Goal: Information Seeking & Learning: Learn about a topic

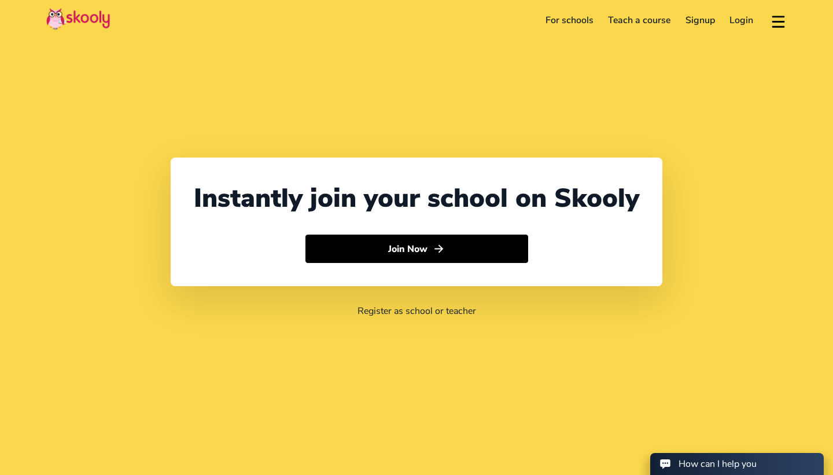
select select "1849"
select select "[GEOGRAPHIC_DATA]"
select select "America/Santo_Domingo"
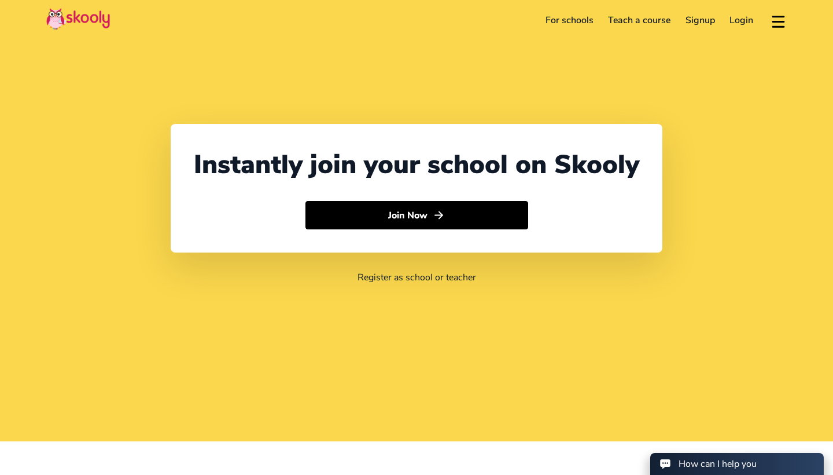
scroll to position [35, 0]
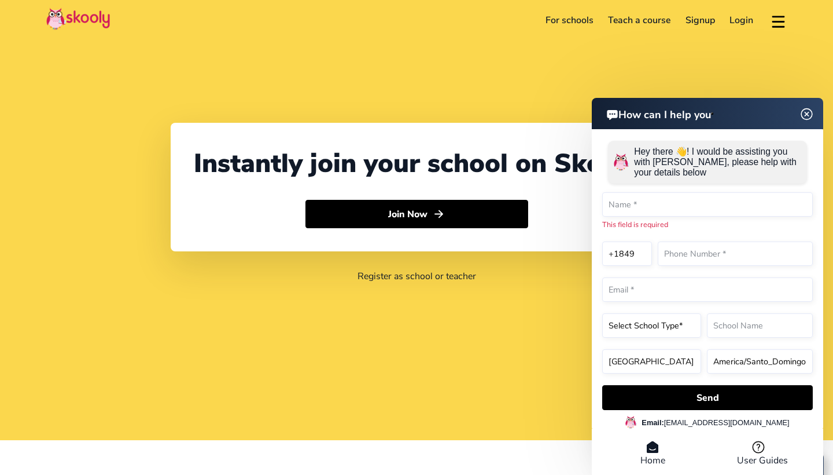
click at [807, 107] on img at bounding box center [807, 113] width 22 height 14
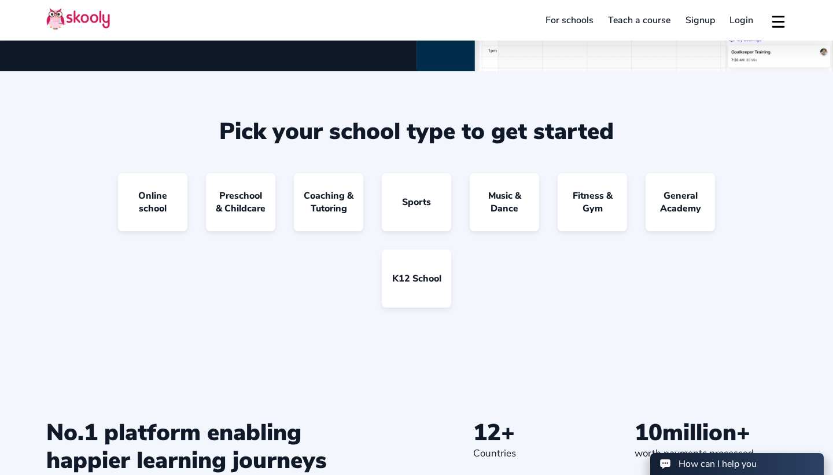
scroll to position [983, 0]
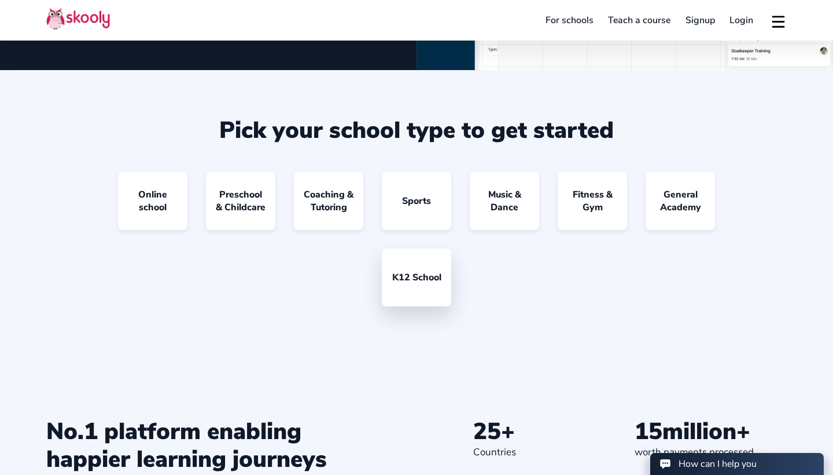
click at [442, 283] on link "K12 School" at bounding box center [416, 277] width 69 height 58
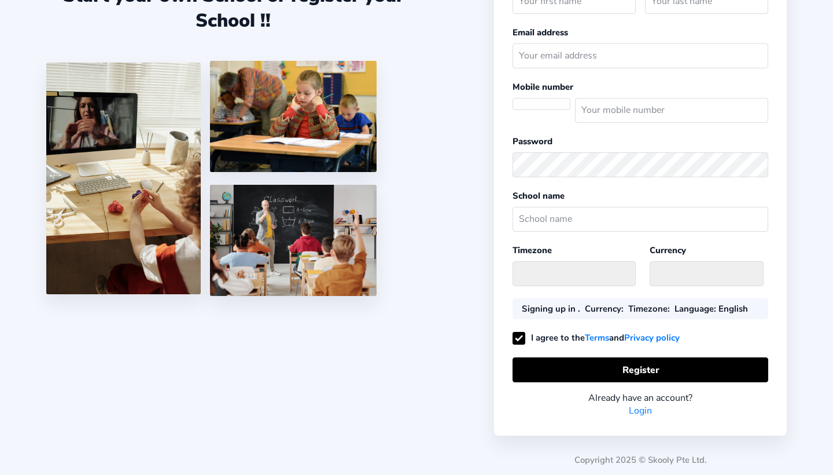
scroll to position [91, 0]
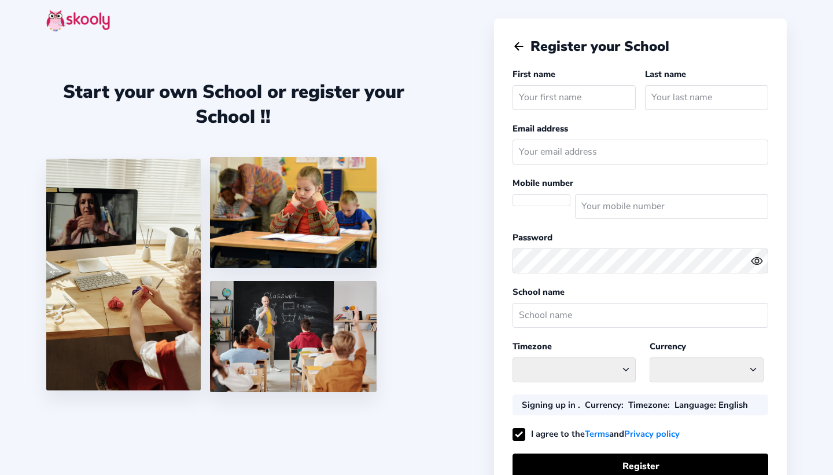
select select "DO"
select select "America/Santo_Domingo"
select select "DOP $"
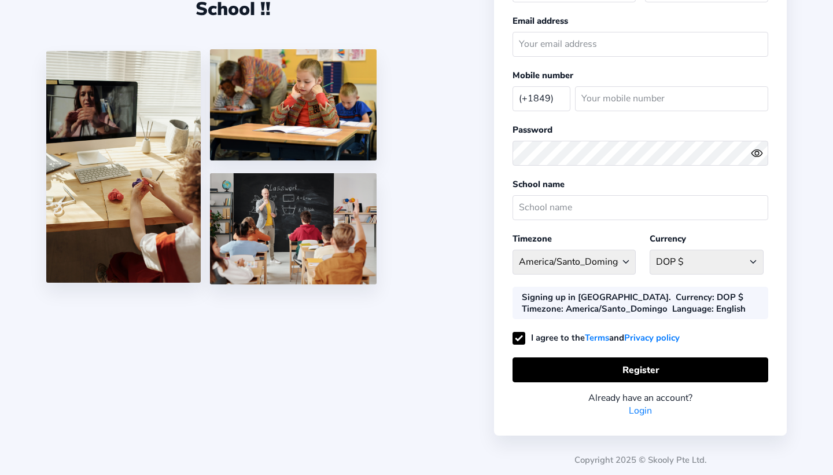
scroll to position [108, 0]
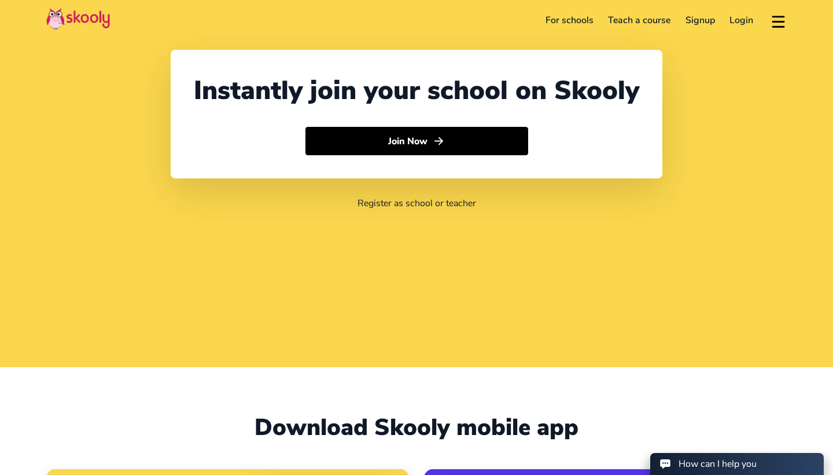
select select "1849"
select select "[GEOGRAPHIC_DATA]"
select select "America/Santo_Domingo"
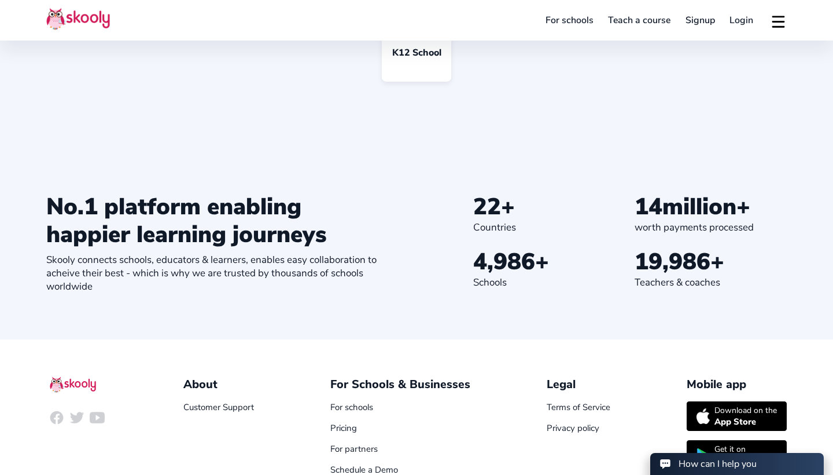
scroll to position [1208, 0]
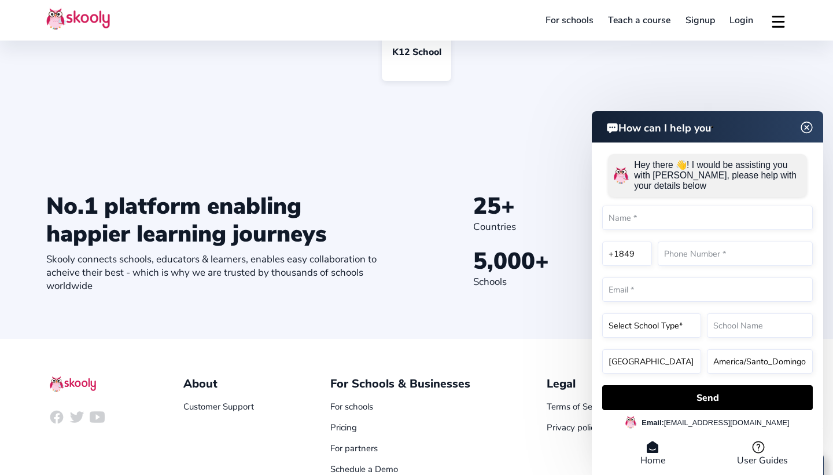
click at [807, 119] on header "How can I help you" at bounding box center [707, 126] width 231 height 31
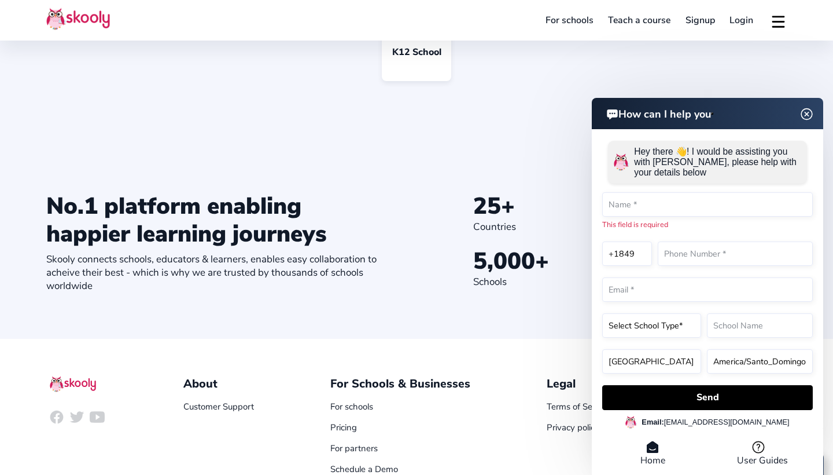
click at [806, 107] on img at bounding box center [807, 113] width 22 height 14
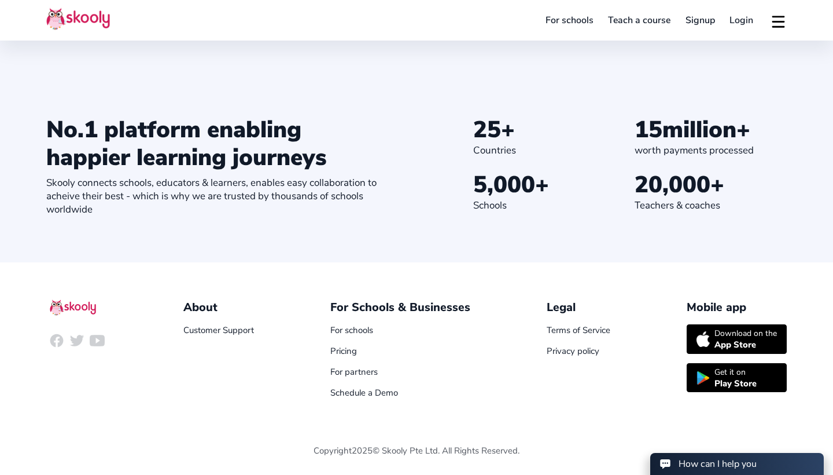
scroll to position [1284, 0]
click at [338, 347] on link "Pricing" at bounding box center [343, 351] width 27 height 12
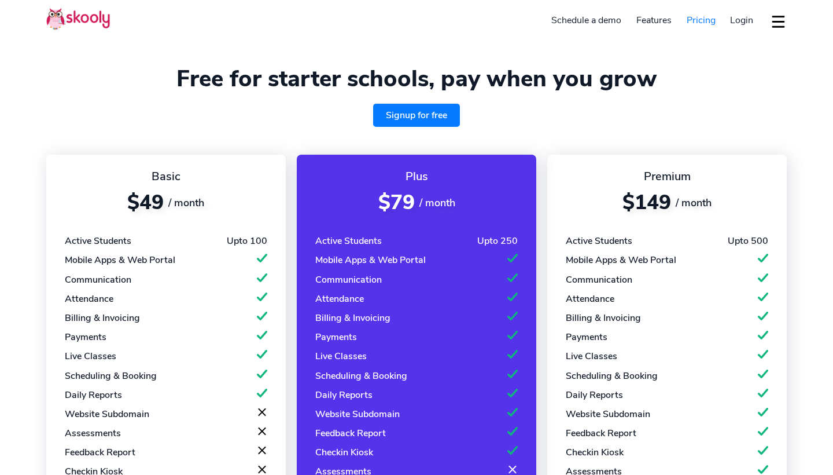
select select "en"
select select "1849"
select select "[GEOGRAPHIC_DATA]"
select select "America/Santo_Domingo"
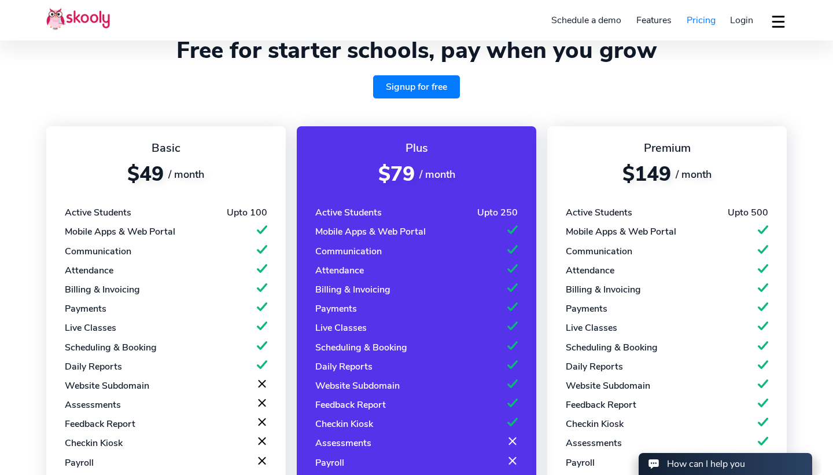
scroll to position [90, 0]
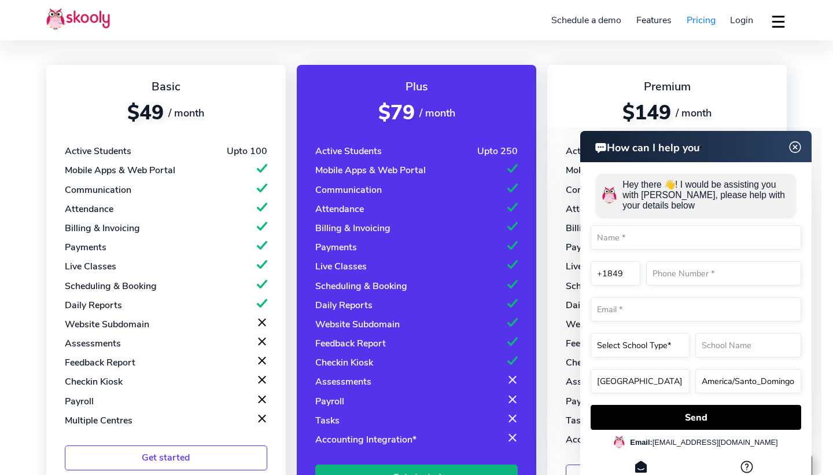
click at [801, 148] on img at bounding box center [796, 147] width 22 height 14
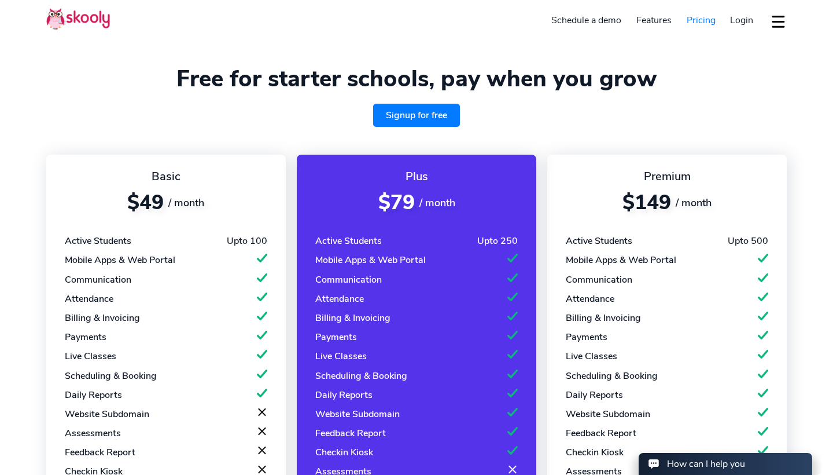
scroll to position [0, 0]
